Goal: Obtain resource: Download file/media

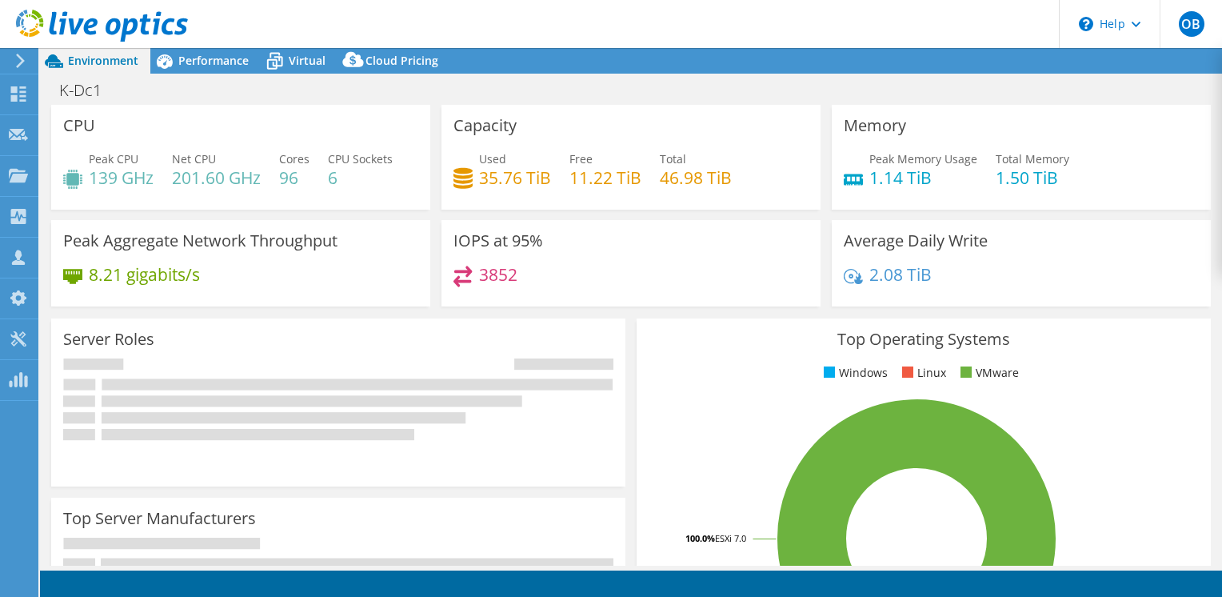
select select "USD"
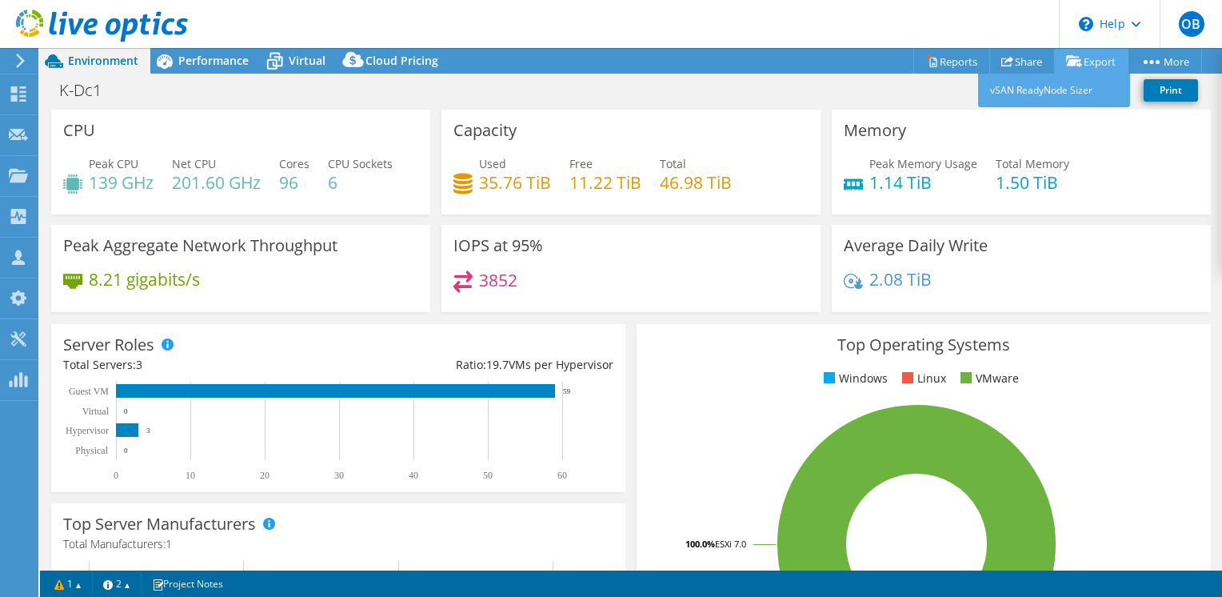
click at [1085, 66] on link "Export" at bounding box center [1091, 61] width 74 height 25
click at [1095, 60] on link "Export" at bounding box center [1091, 61] width 74 height 25
click at [1087, 58] on link "Export" at bounding box center [1091, 61] width 74 height 25
click at [1044, 92] on link "vSAN ReadyNode Sizer" at bounding box center [1054, 91] width 152 height 34
click at [1022, 64] on link "Share" at bounding box center [1022, 61] width 66 height 25
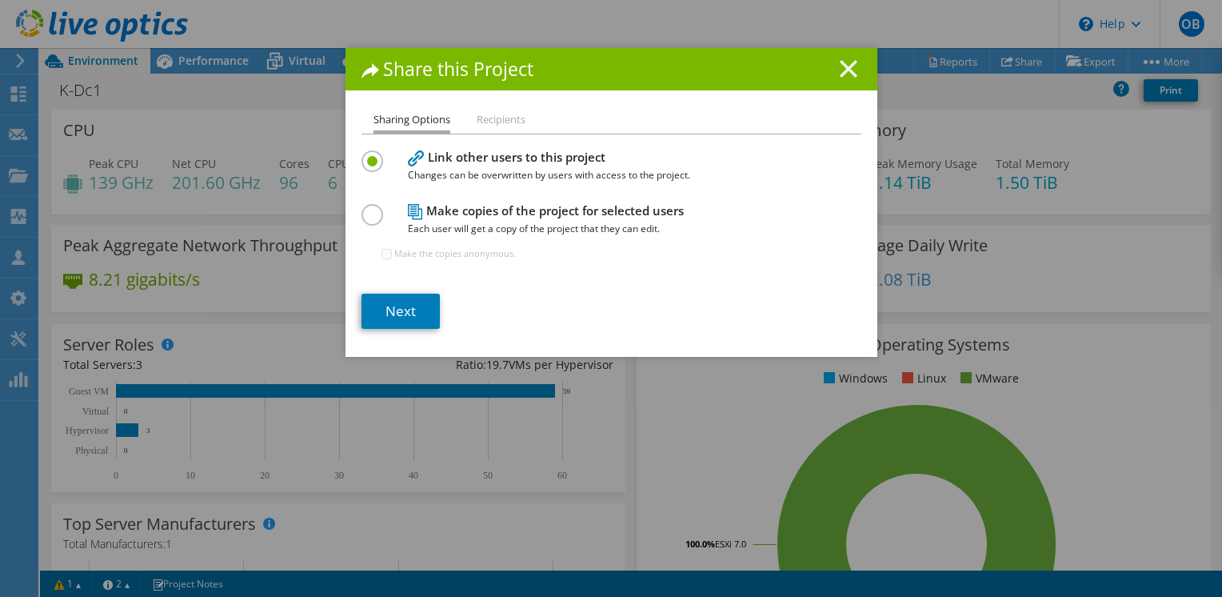
click at [840, 63] on line at bounding box center [848, 69] width 16 height 16
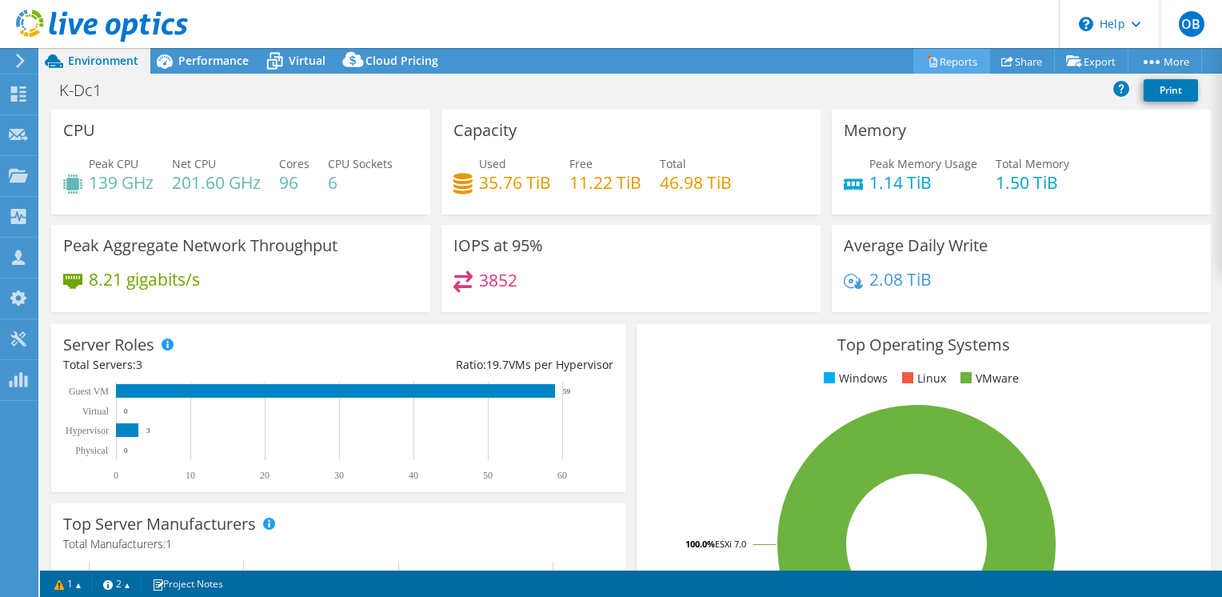
click at [943, 60] on link "Reports" at bounding box center [951, 61] width 77 height 25
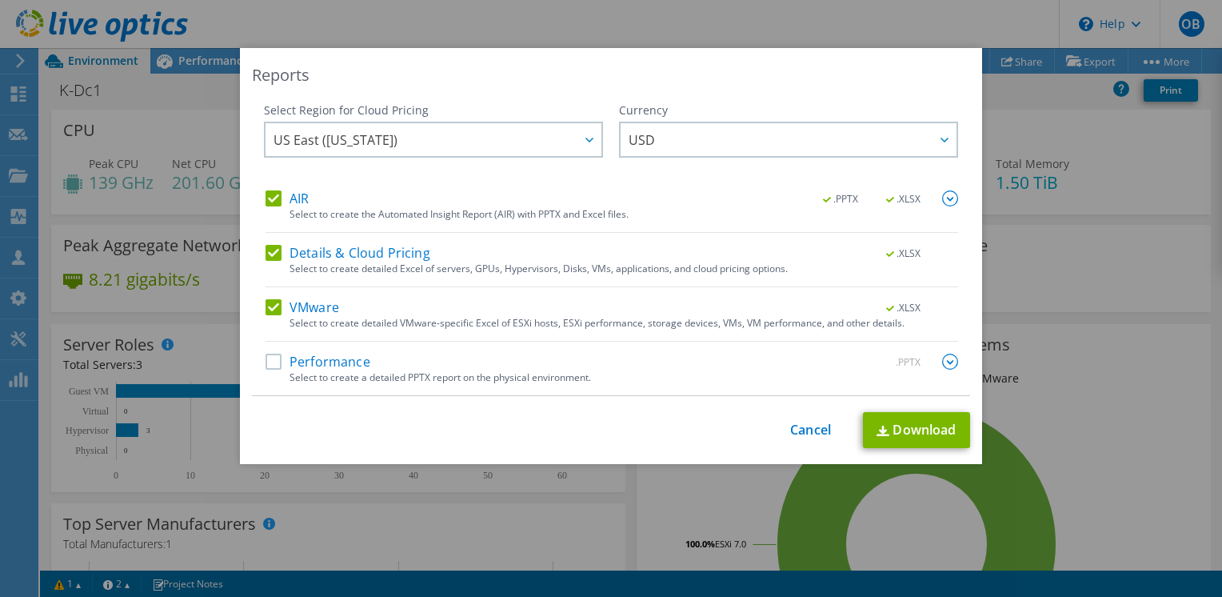
click at [269, 361] on label "Performance" at bounding box center [317, 361] width 105 height 16
click at [0, 0] on input "Performance" at bounding box center [0, 0] width 0 height 0
click at [269, 252] on label "Details & Cloud Pricing" at bounding box center [347, 253] width 165 height 16
click at [0, 0] on input "Details & Cloud Pricing" at bounding box center [0, 0] width 0 height 0
click at [908, 425] on link "Download" at bounding box center [916, 430] width 107 height 36
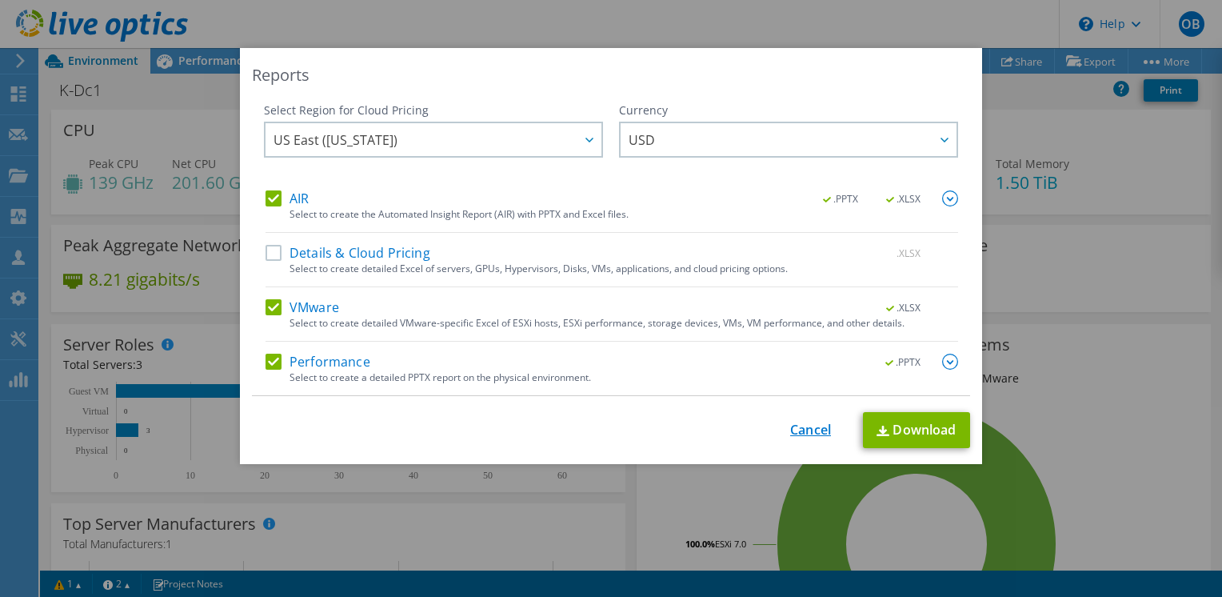
click at [796, 425] on link "Cancel" at bounding box center [810, 429] width 41 height 15
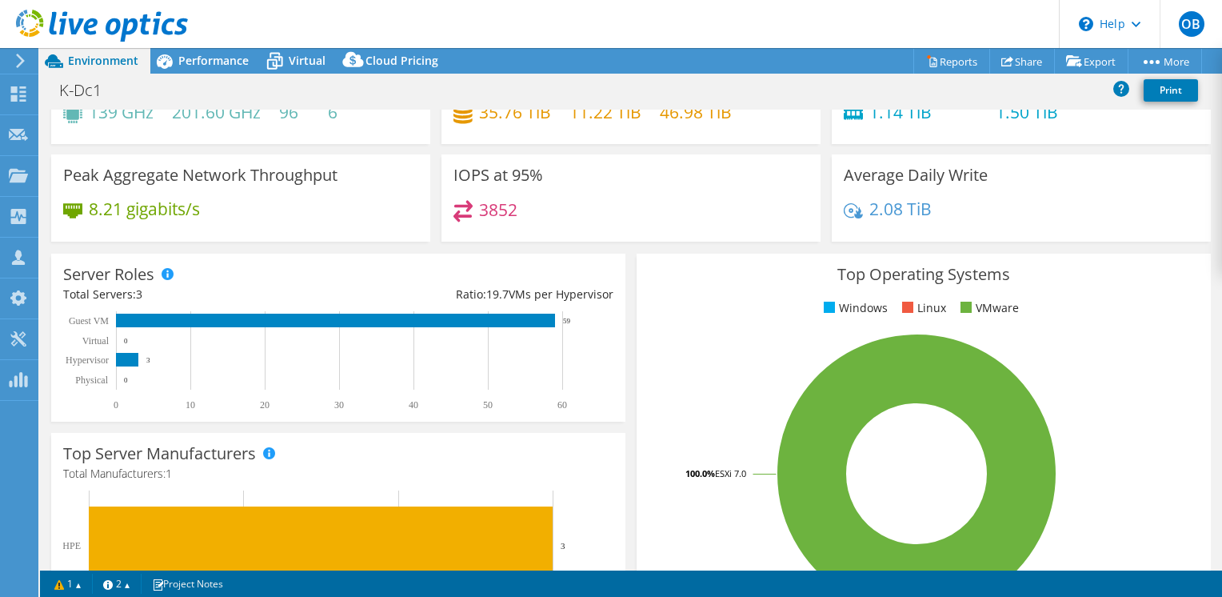
scroll to position [80, 0]
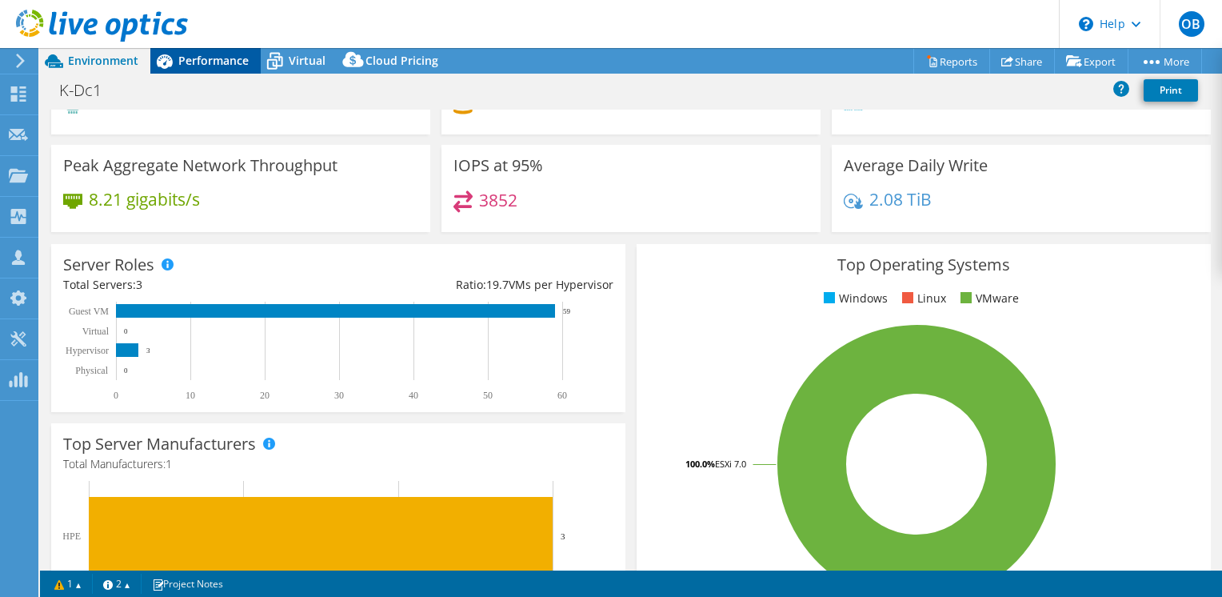
click at [210, 56] on span "Performance" at bounding box center [213, 60] width 70 height 15
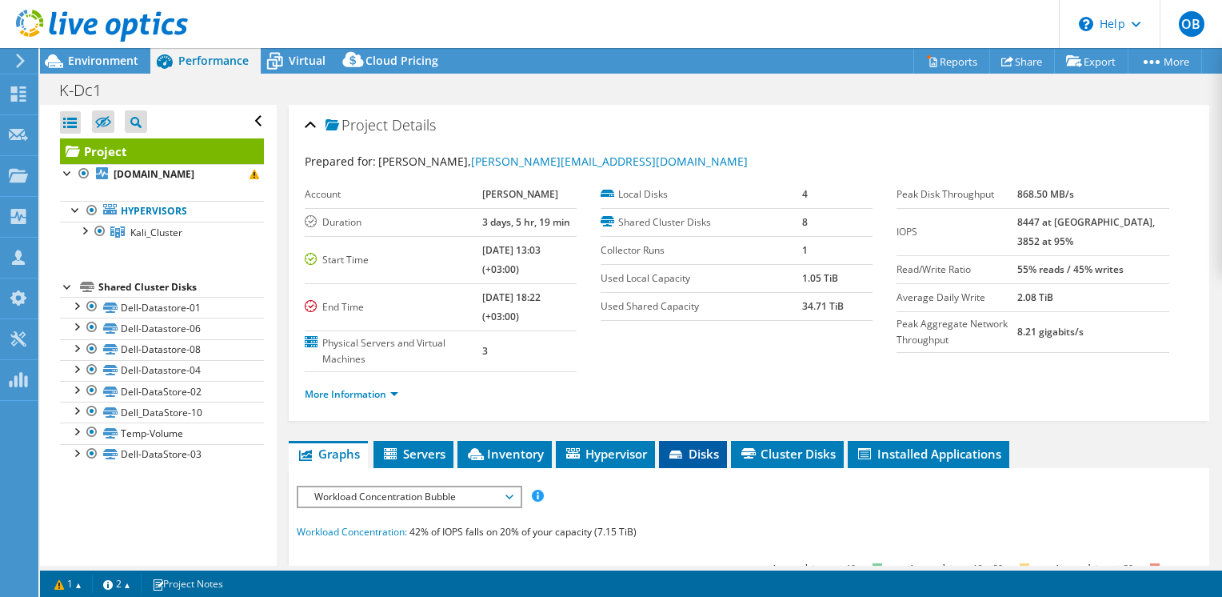
click at [703, 450] on span "Disks" at bounding box center [693, 453] width 52 height 16
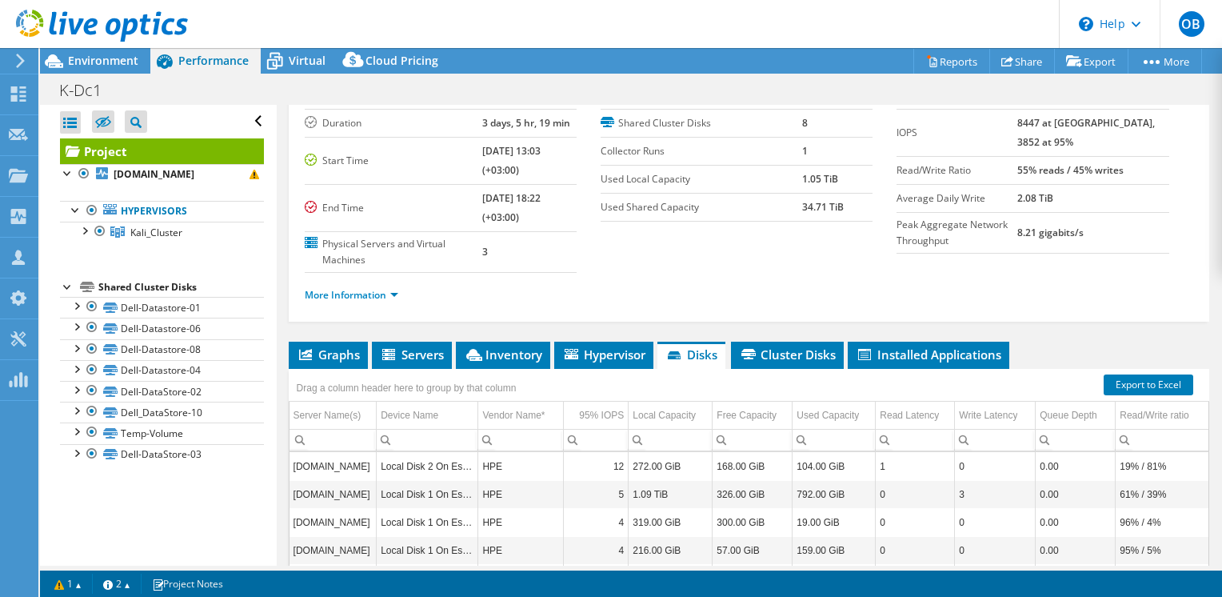
scroll to position [160, 0]
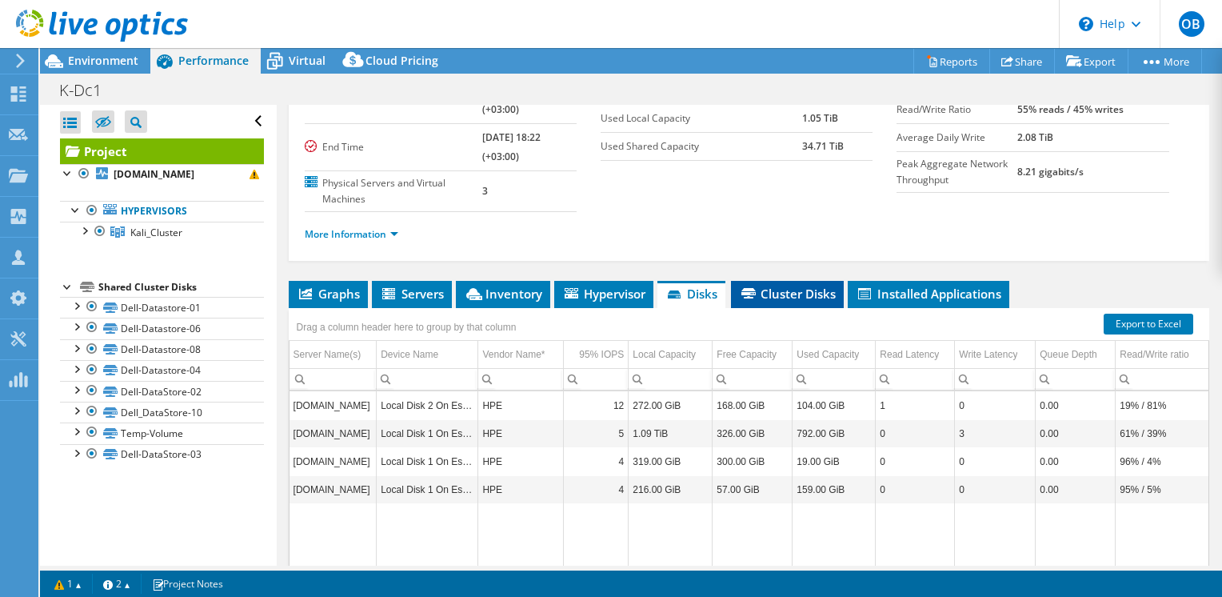
click at [785, 288] on span "Cluster Disks" at bounding box center [787, 293] width 97 height 16
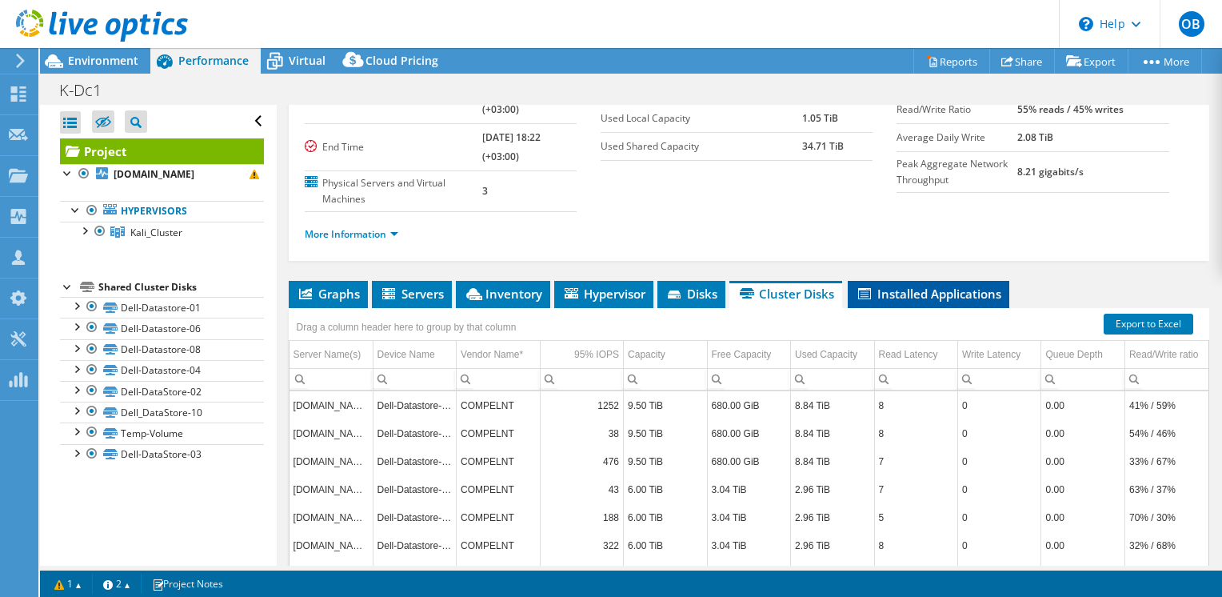
click at [945, 292] on span "Installed Applications" at bounding box center [929, 293] width 146 height 16
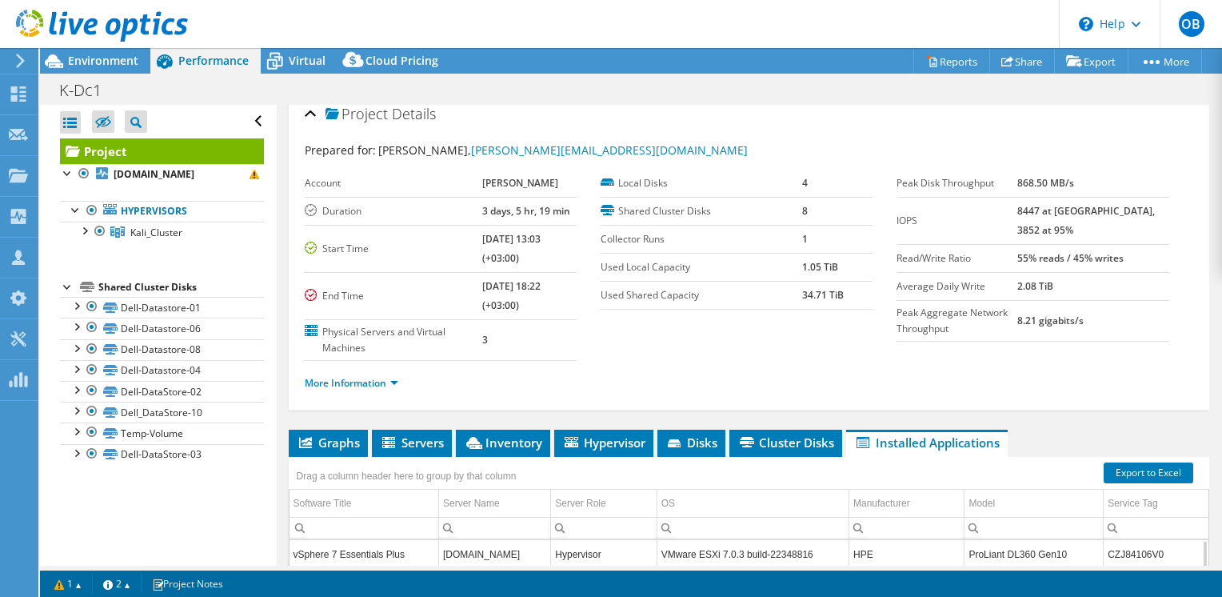
scroll to position [0, 0]
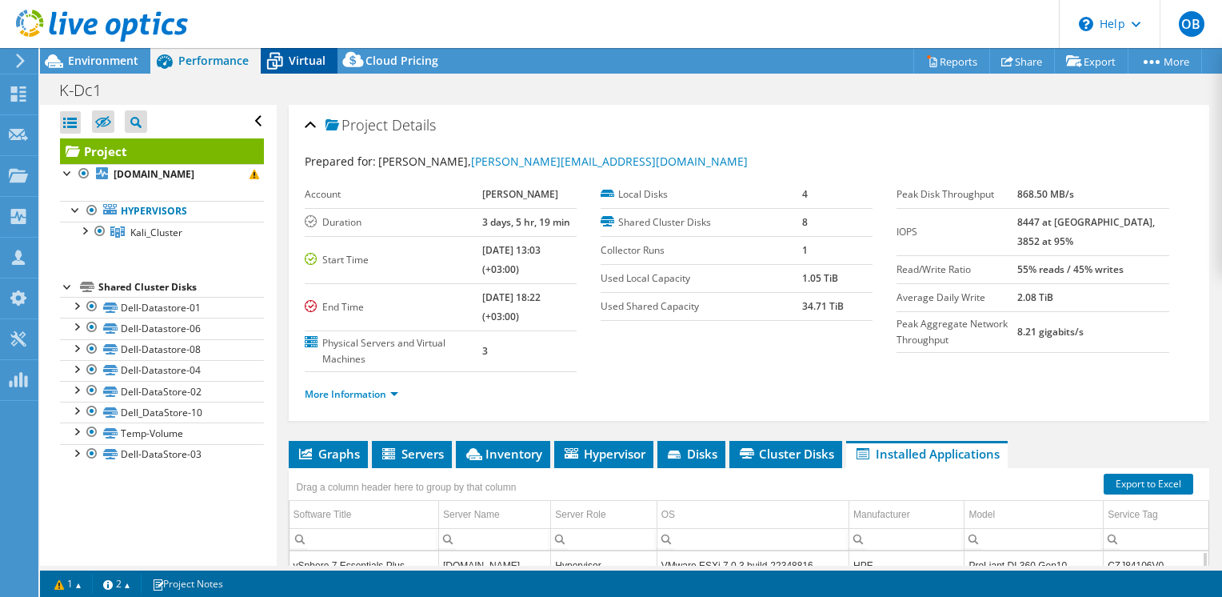
click at [299, 57] on span "Virtual" at bounding box center [307, 60] width 37 height 15
